Goal: Check status: Check status

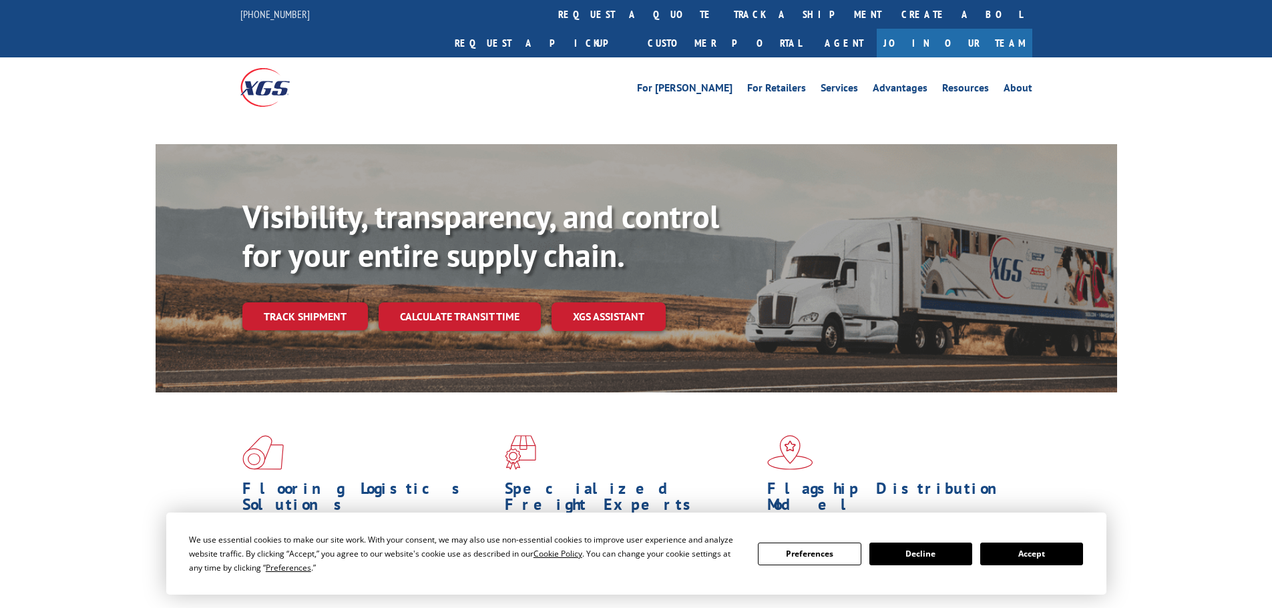
click at [1018, 559] on button "Accept" at bounding box center [1031, 554] width 103 height 23
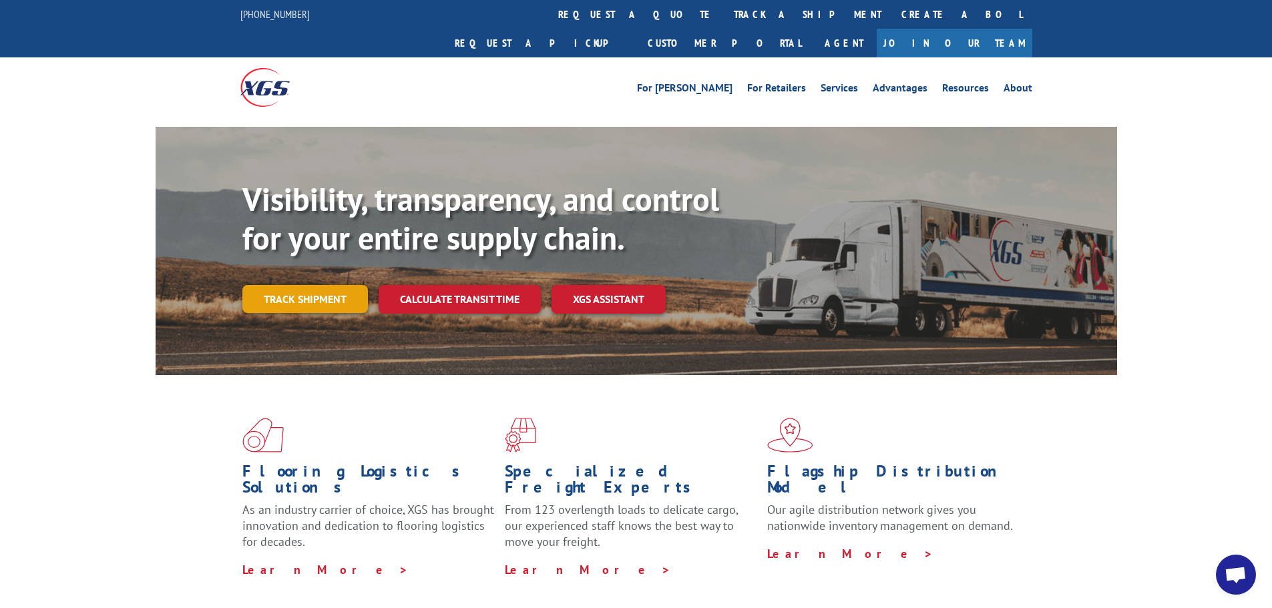
click at [325, 285] on link "Track shipment" at bounding box center [305, 299] width 126 height 28
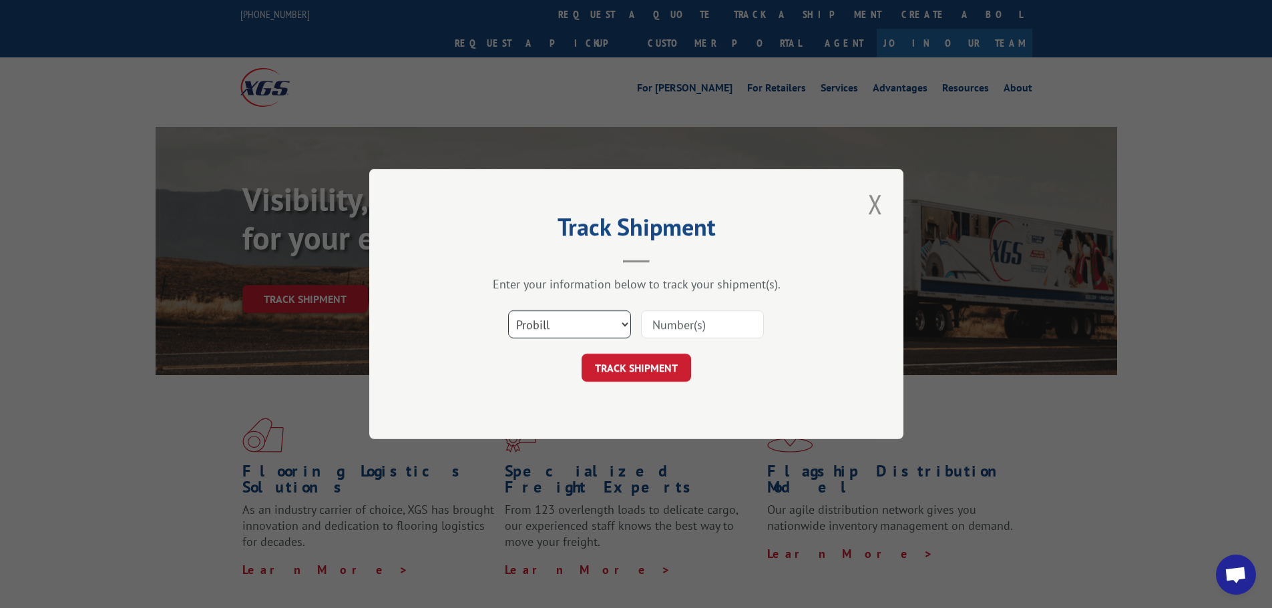
drag, startPoint x: 567, startPoint y: 316, endPoint x: 568, endPoint y: 335, distance: 19.4
click at [567, 316] on select "Select category... Probill BOL PO" at bounding box center [569, 324] width 123 height 28
select select "bol"
click at [508, 310] on select "Select category... Probill BOL PO" at bounding box center [569, 324] width 123 height 28
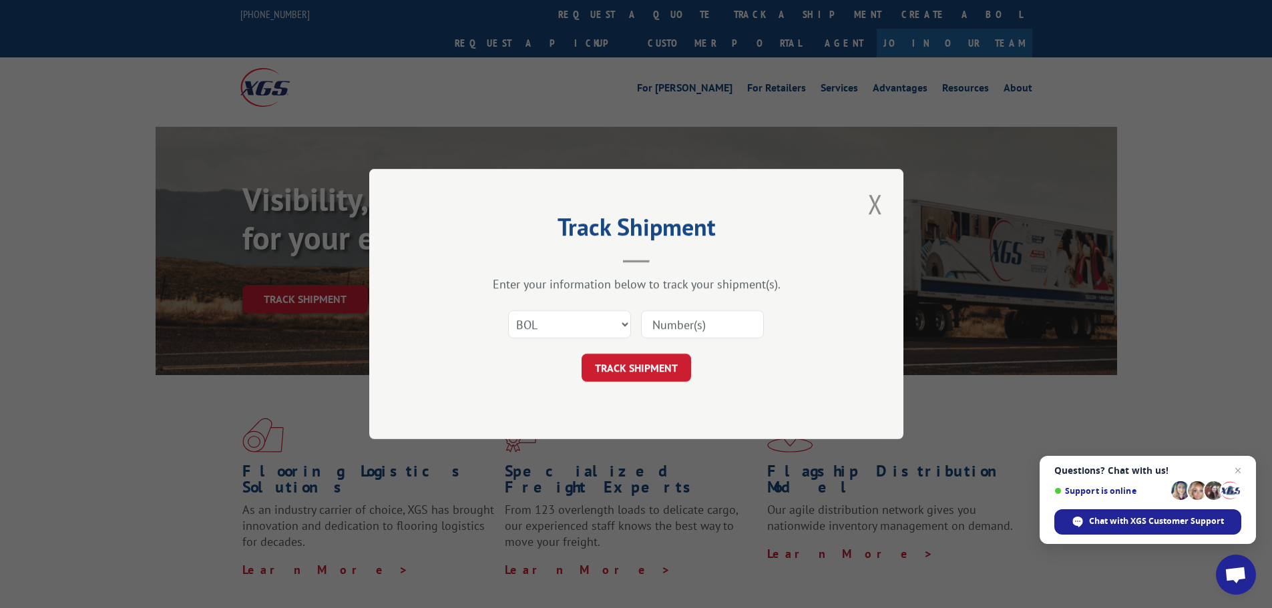
click at [674, 335] on input at bounding box center [702, 324] width 123 height 28
paste input "5945744"
type input "5945744"
click at [682, 365] on button "TRACK SHIPMENT" at bounding box center [635, 368] width 109 height 28
